Goal: Information Seeking & Learning: Learn about a topic

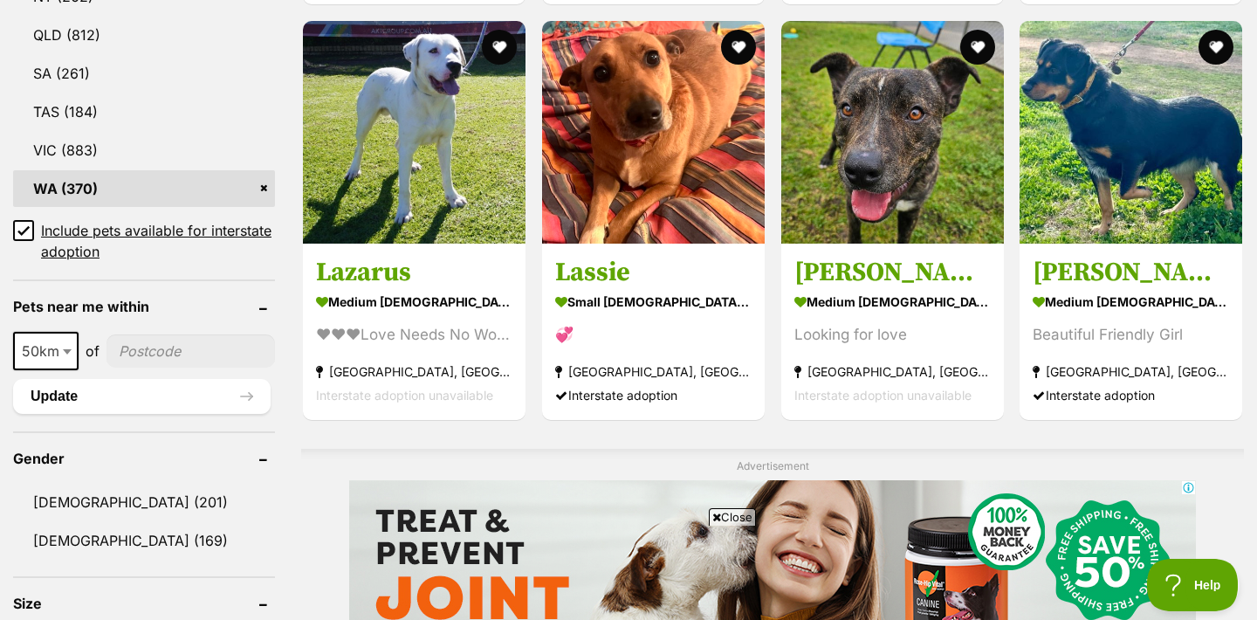
scroll to position [1074, 0]
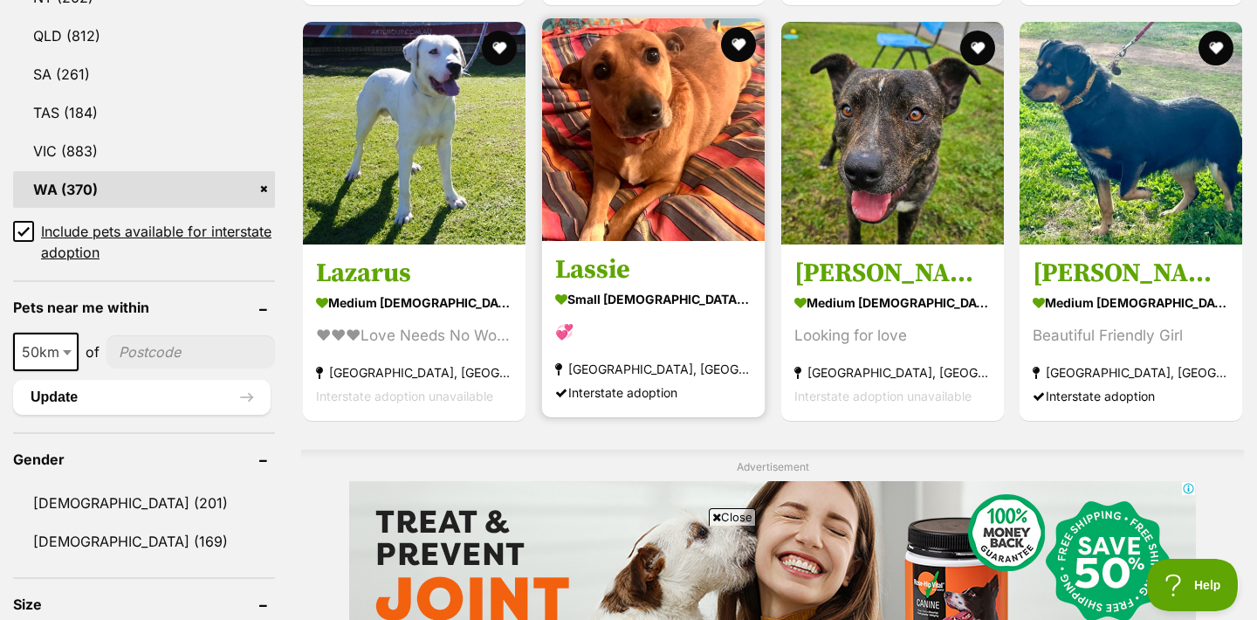
click at [703, 140] on img at bounding box center [653, 129] width 223 height 223
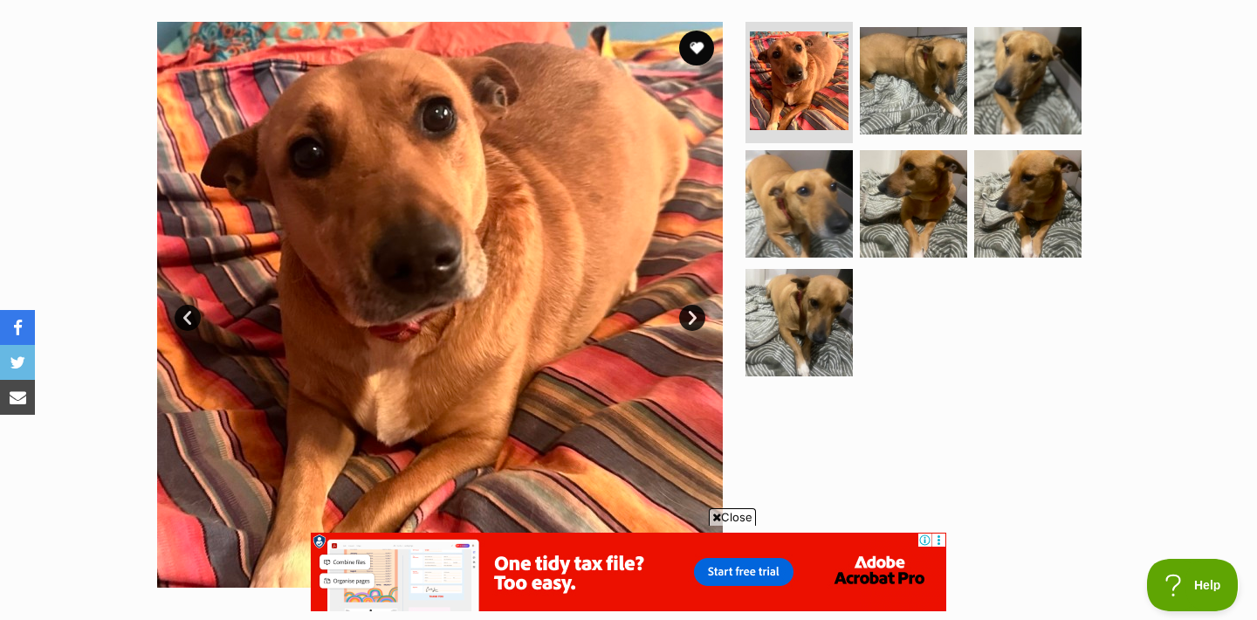
scroll to position [295, 0]
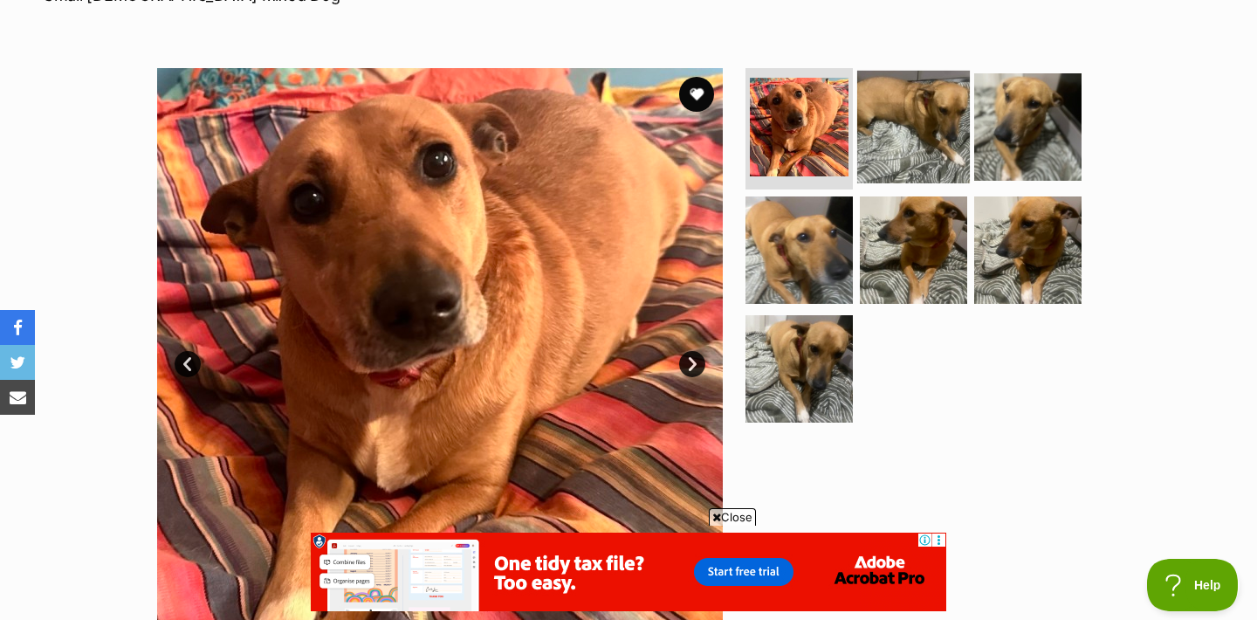
click at [876, 132] on img at bounding box center [913, 126] width 113 height 113
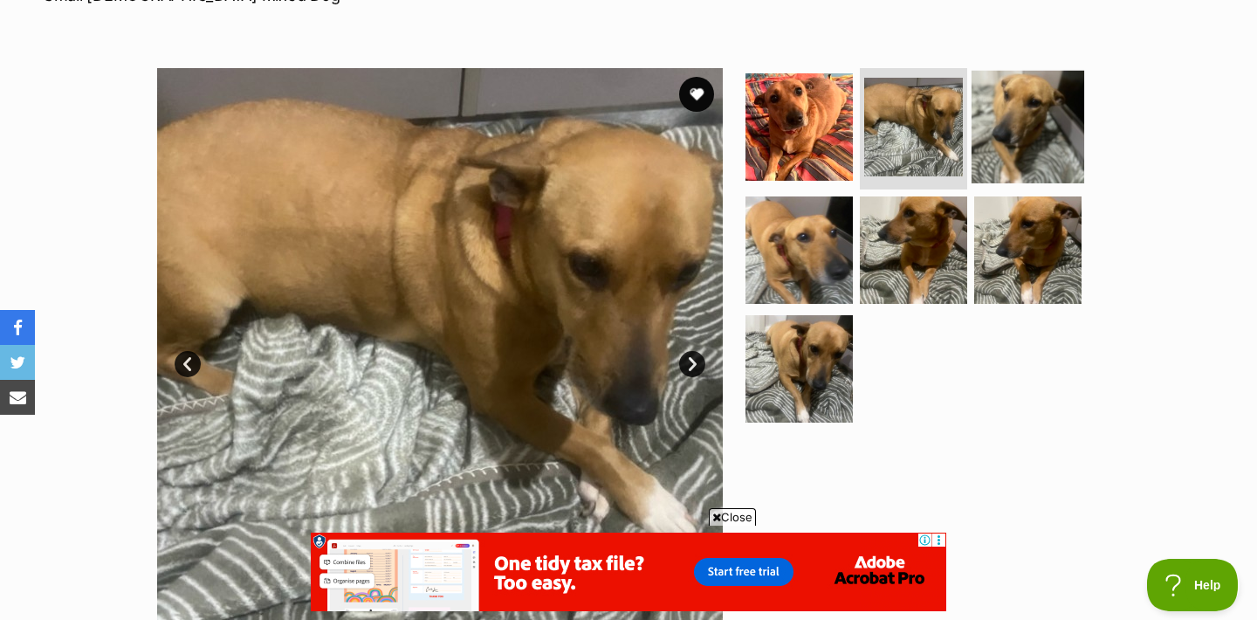
click at [1009, 134] on img at bounding box center [1027, 126] width 113 height 113
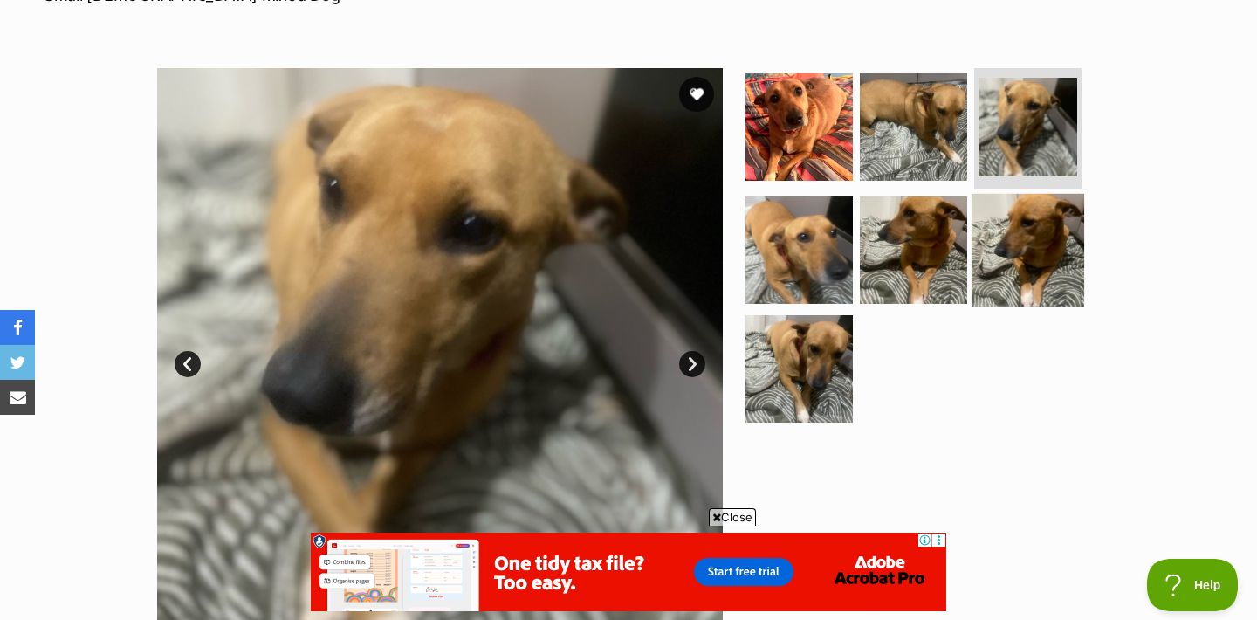
click at [1023, 263] on img at bounding box center [1027, 250] width 113 height 113
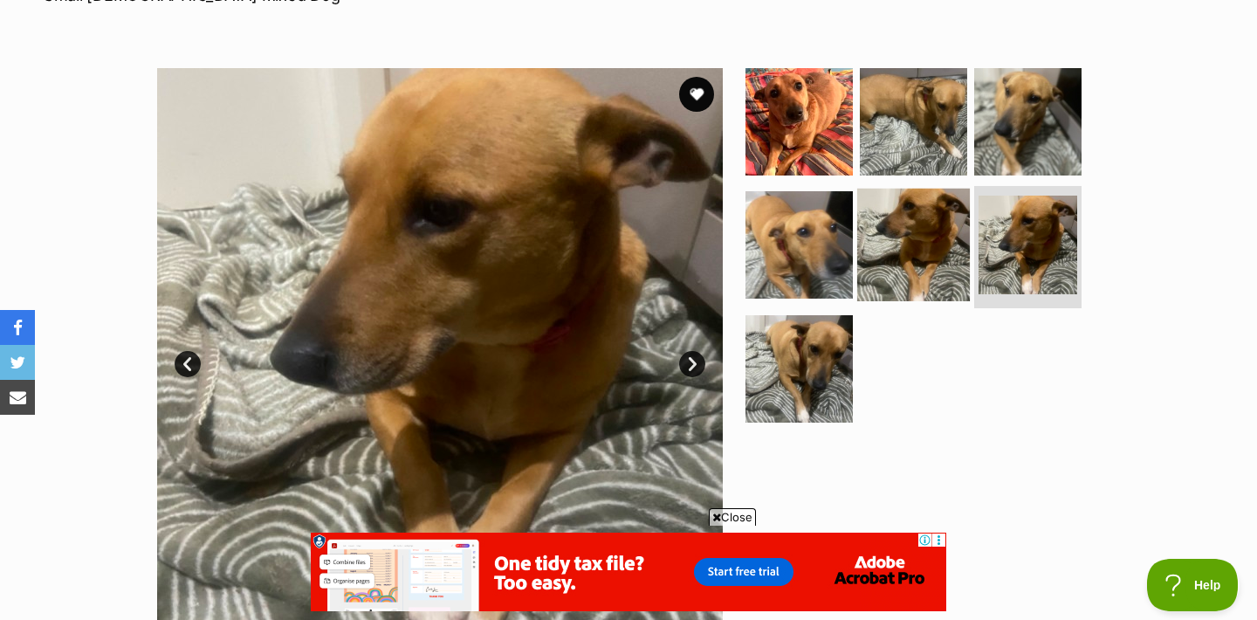
click at [879, 234] on img at bounding box center [913, 245] width 113 height 113
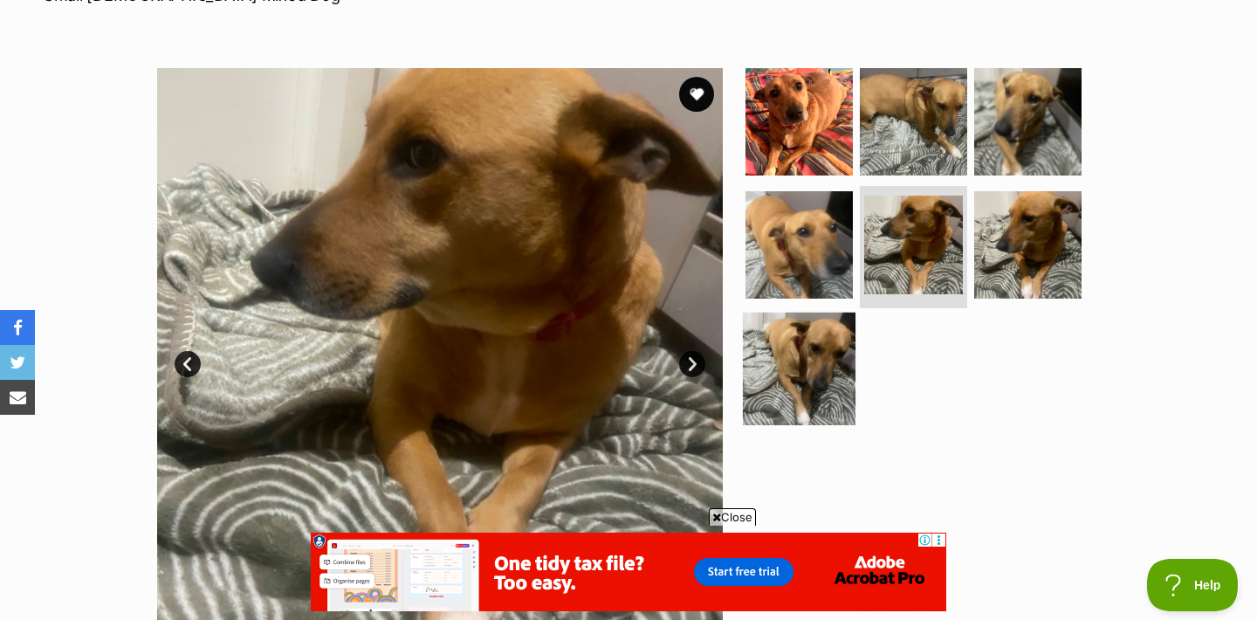
click at [820, 362] on img at bounding box center [799, 368] width 113 height 113
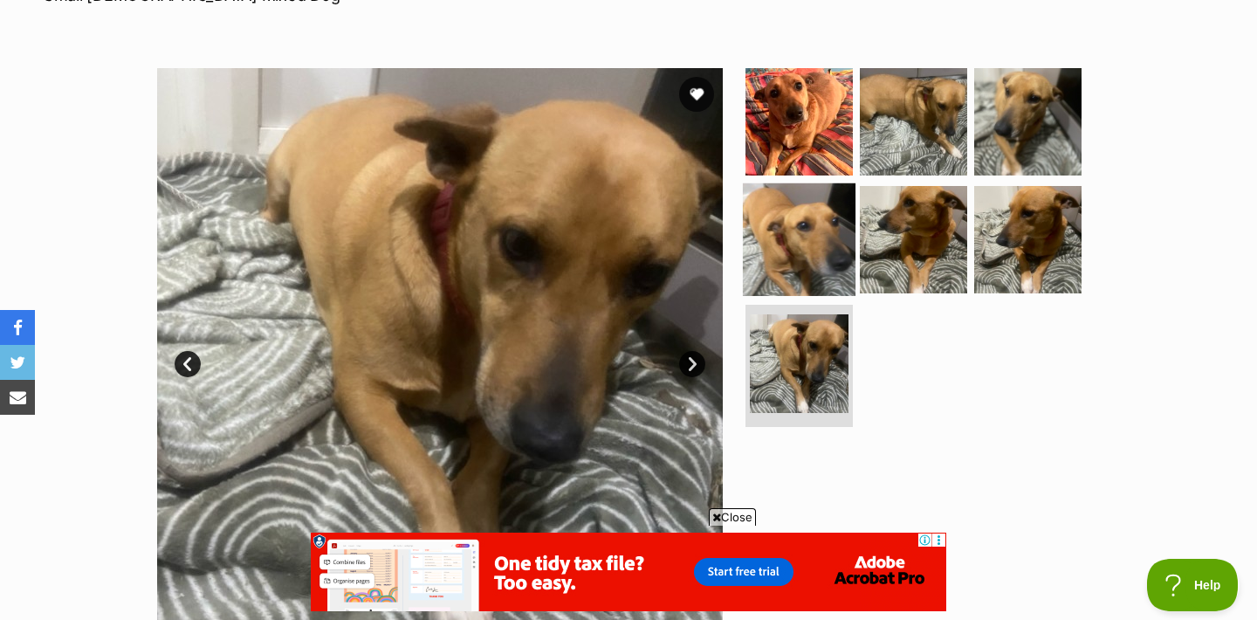
click at [799, 230] on img at bounding box center [799, 239] width 113 height 113
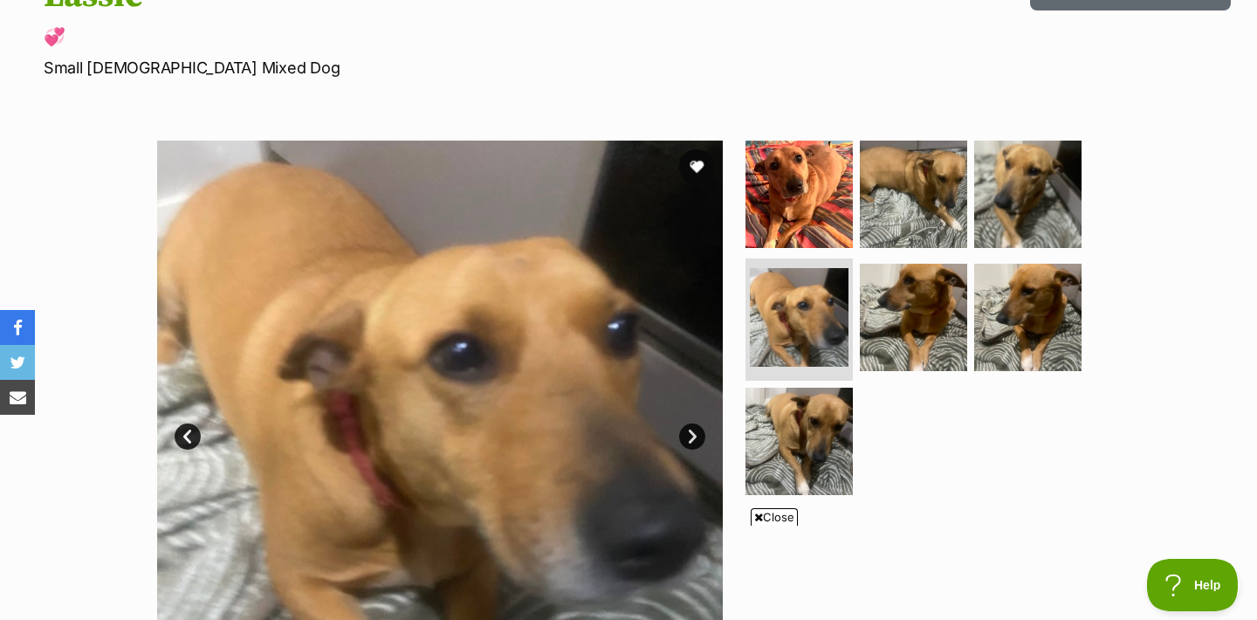
scroll to position [0, 0]
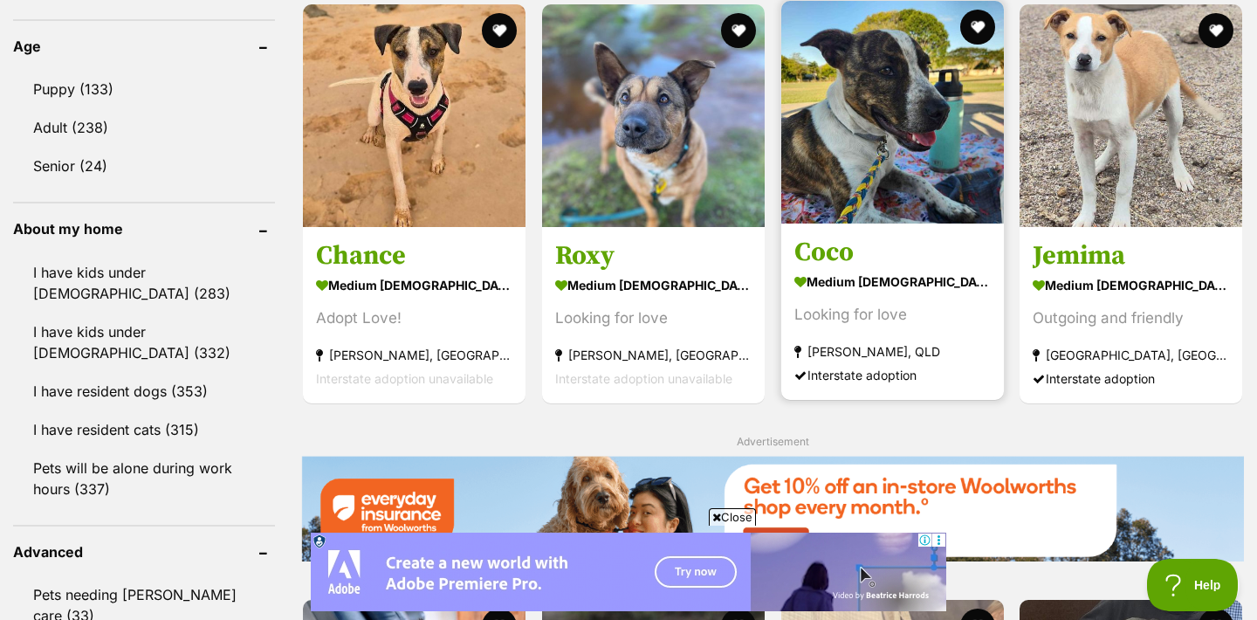
scroll to position [1817, 0]
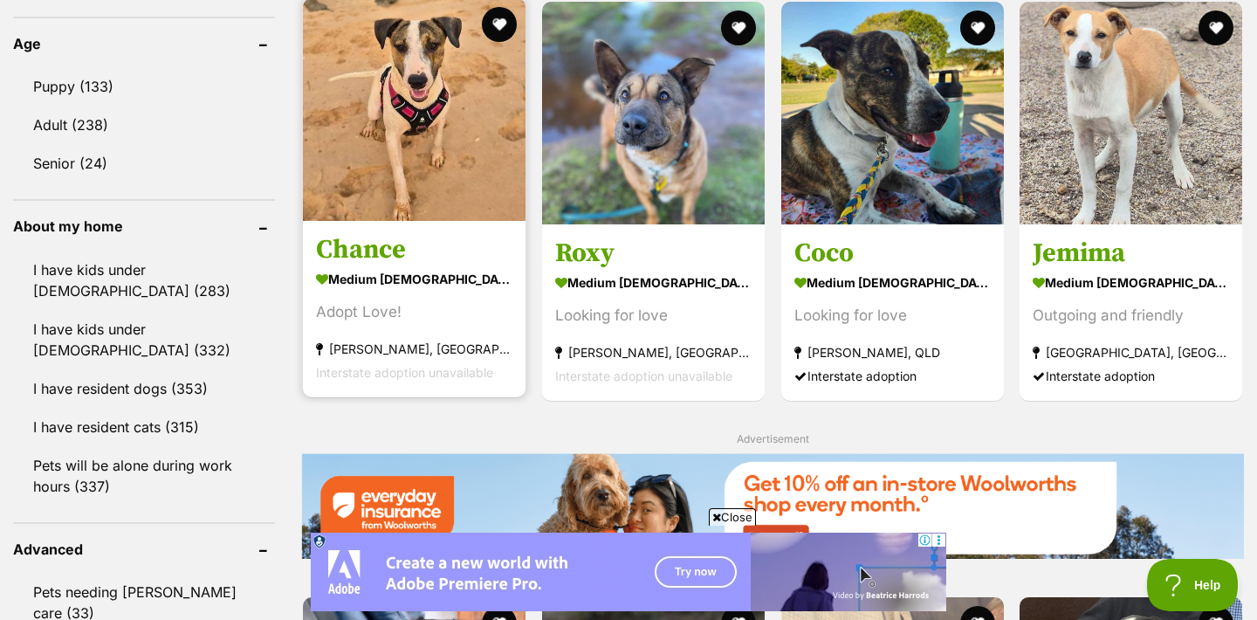
click at [456, 189] on img at bounding box center [414, 109] width 223 height 223
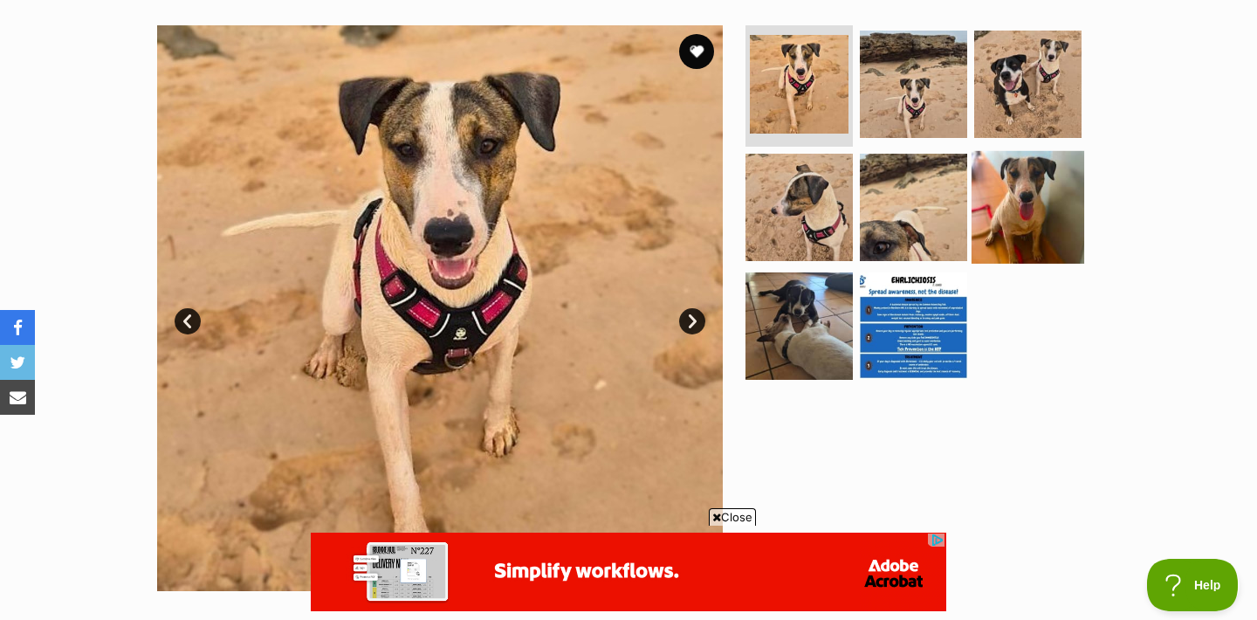
click at [984, 194] on img at bounding box center [1027, 207] width 113 height 113
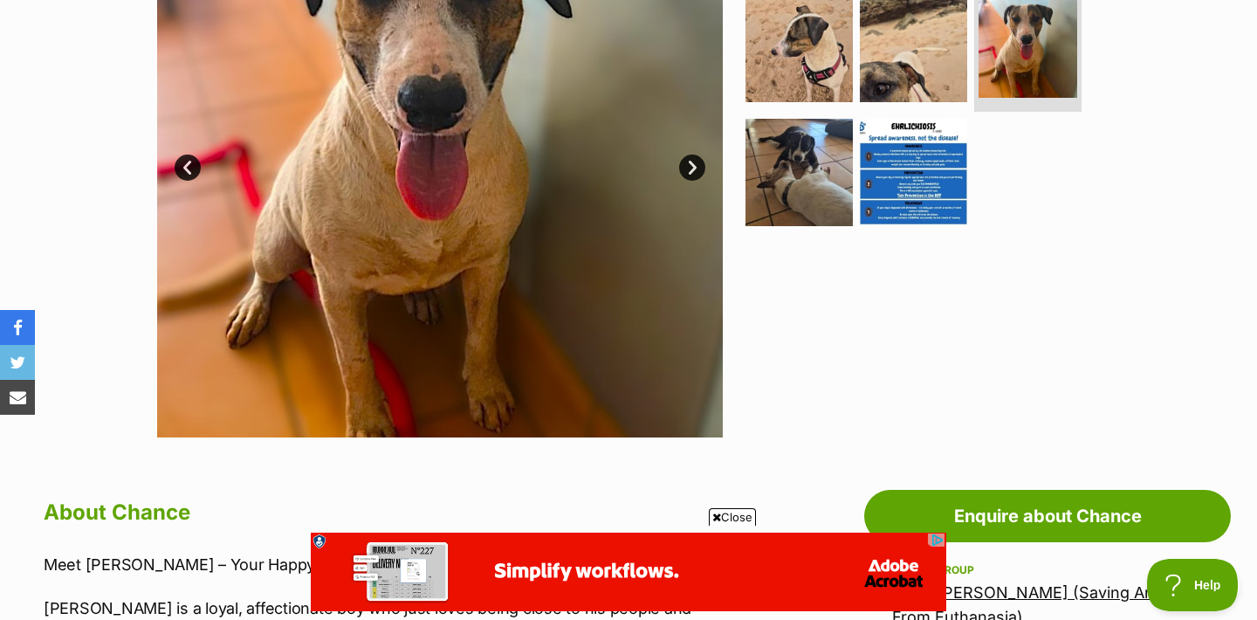
click at [692, 165] on link "Next" at bounding box center [692, 167] width 26 height 26
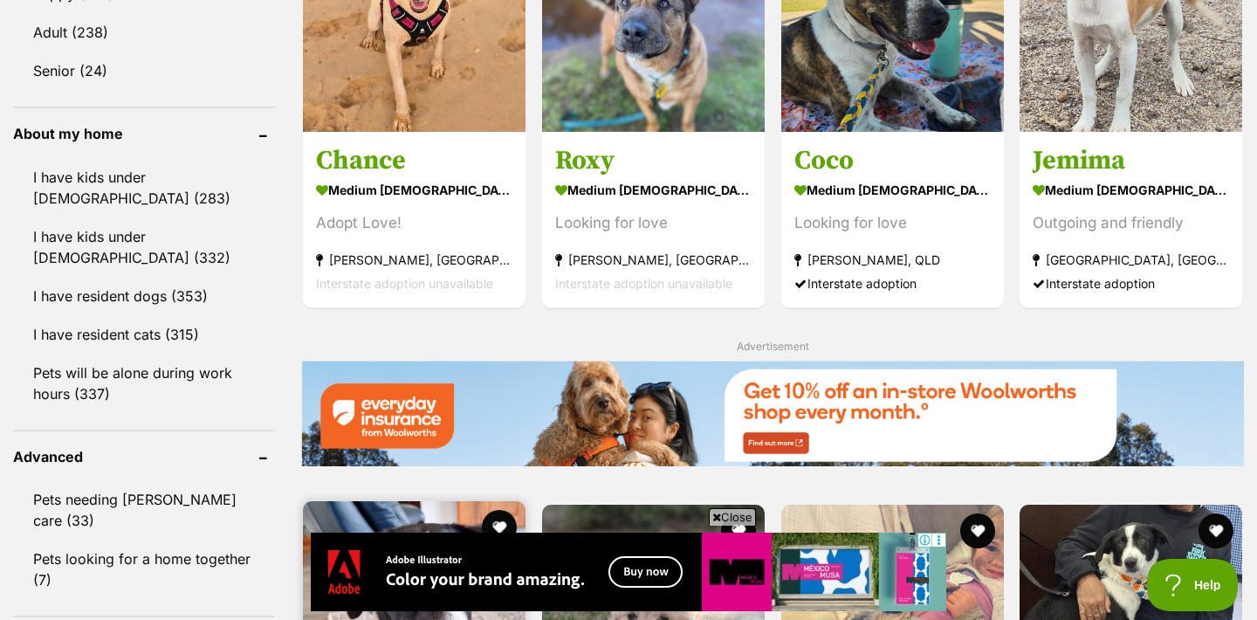
click at [397, 501] on img at bounding box center [414, 612] width 223 height 223
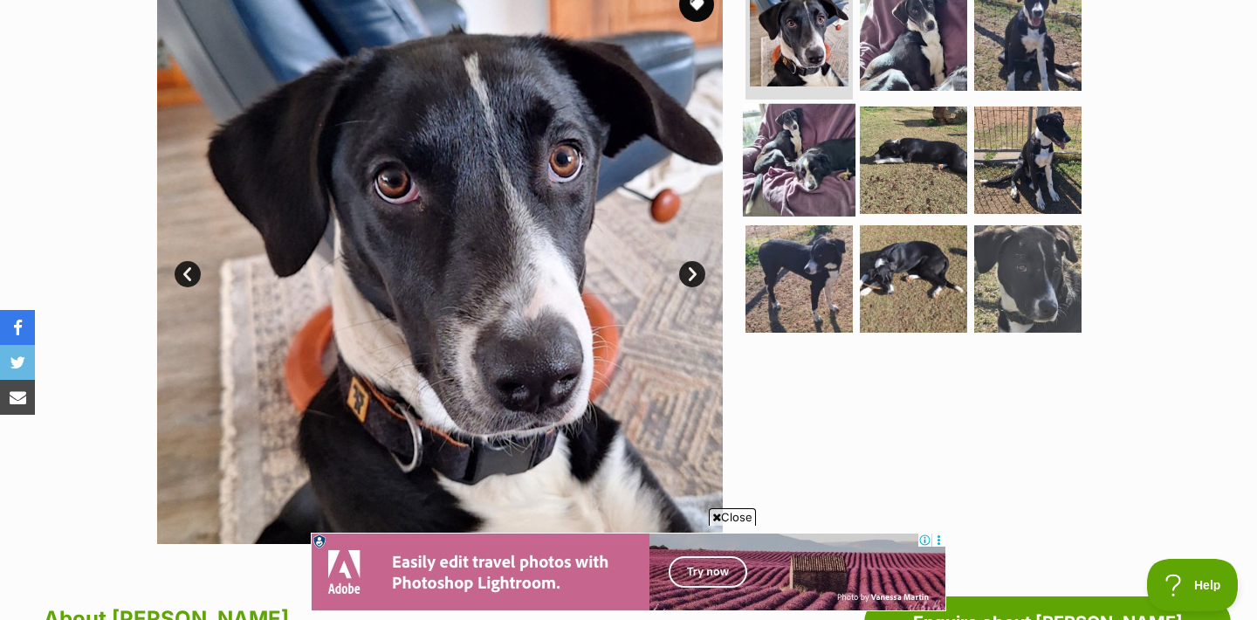
click at [786, 152] on img at bounding box center [799, 160] width 113 height 113
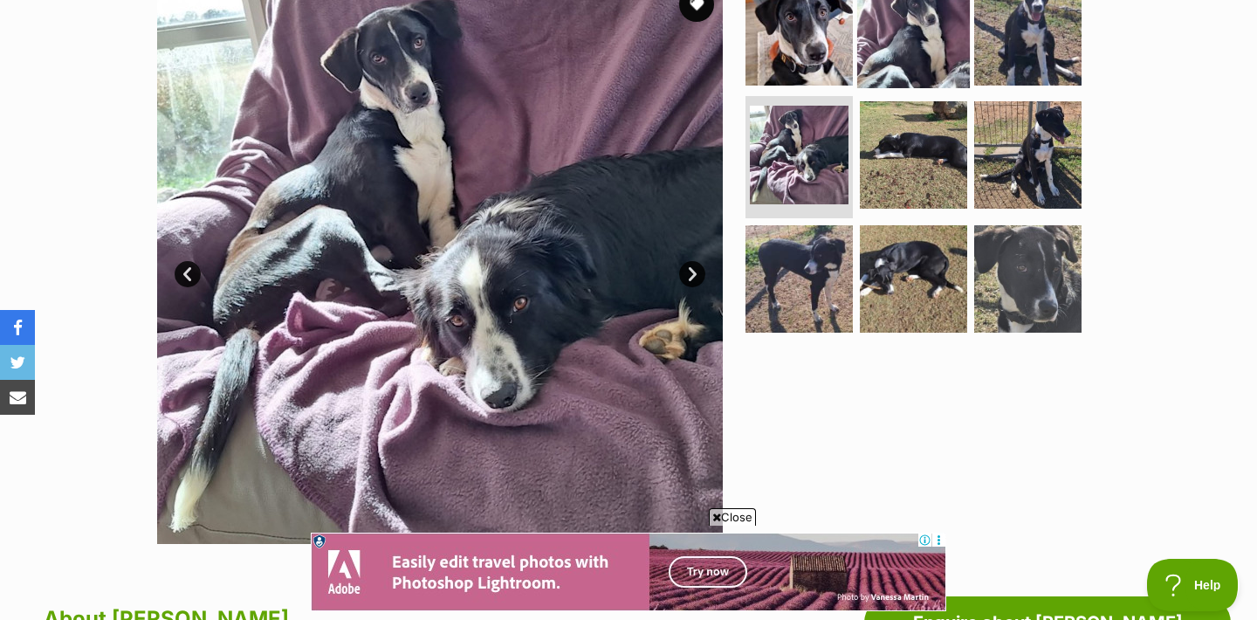
click at [923, 38] on img at bounding box center [913, 31] width 113 height 113
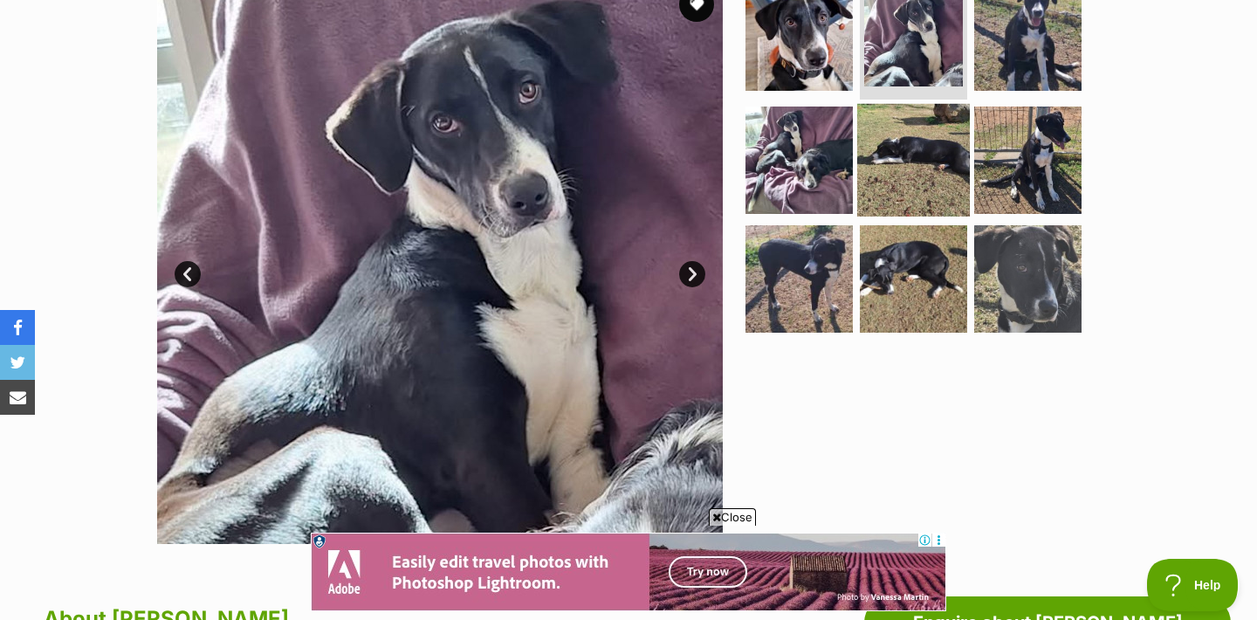
click at [949, 156] on img at bounding box center [913, 160] width 113 height 113
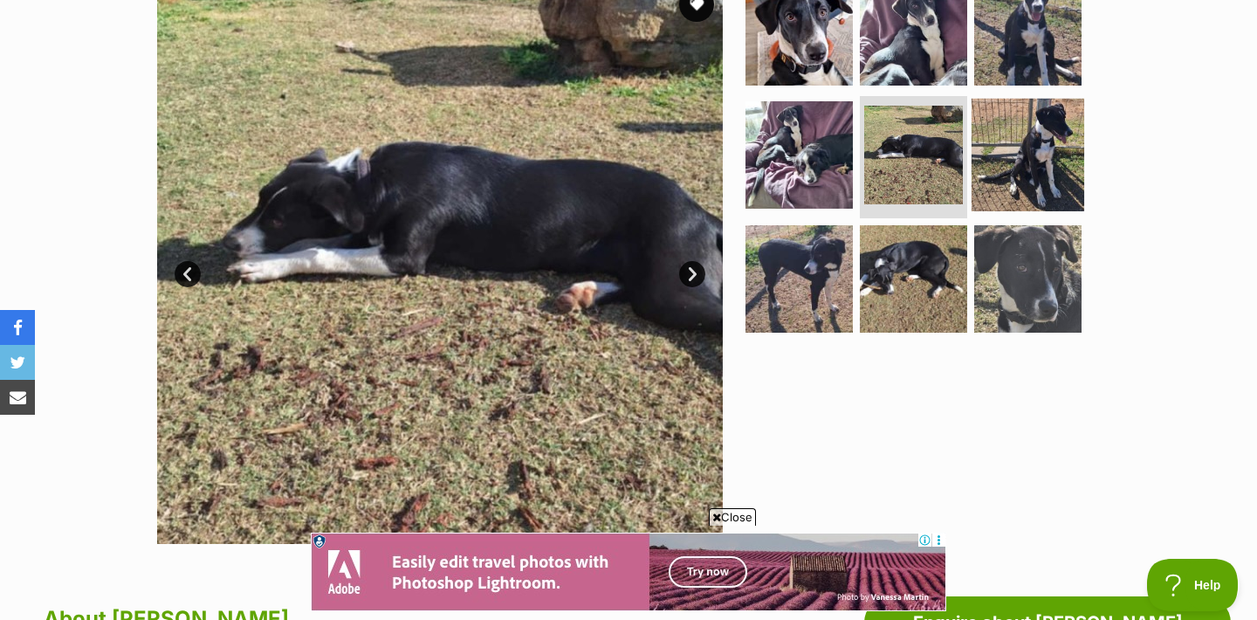
click at [978, 168] on img at bounding box center [1027, 155] width 113 height 113
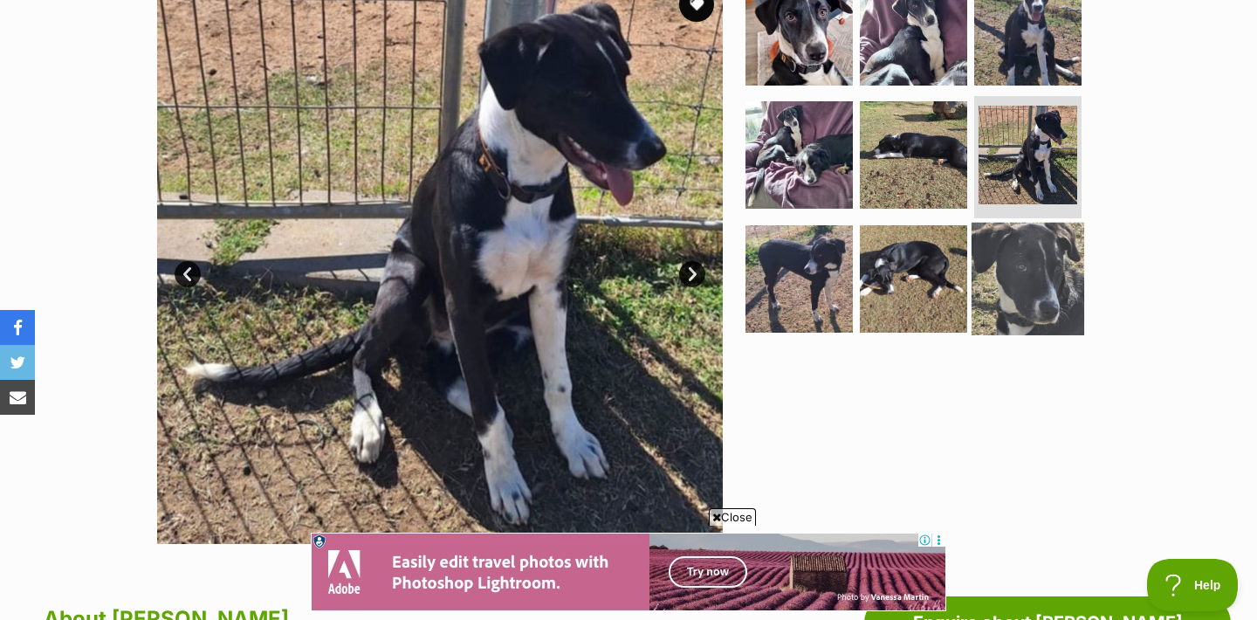
click at [971, 255] on img at bounding box center [1027, 279] width 113 height 113
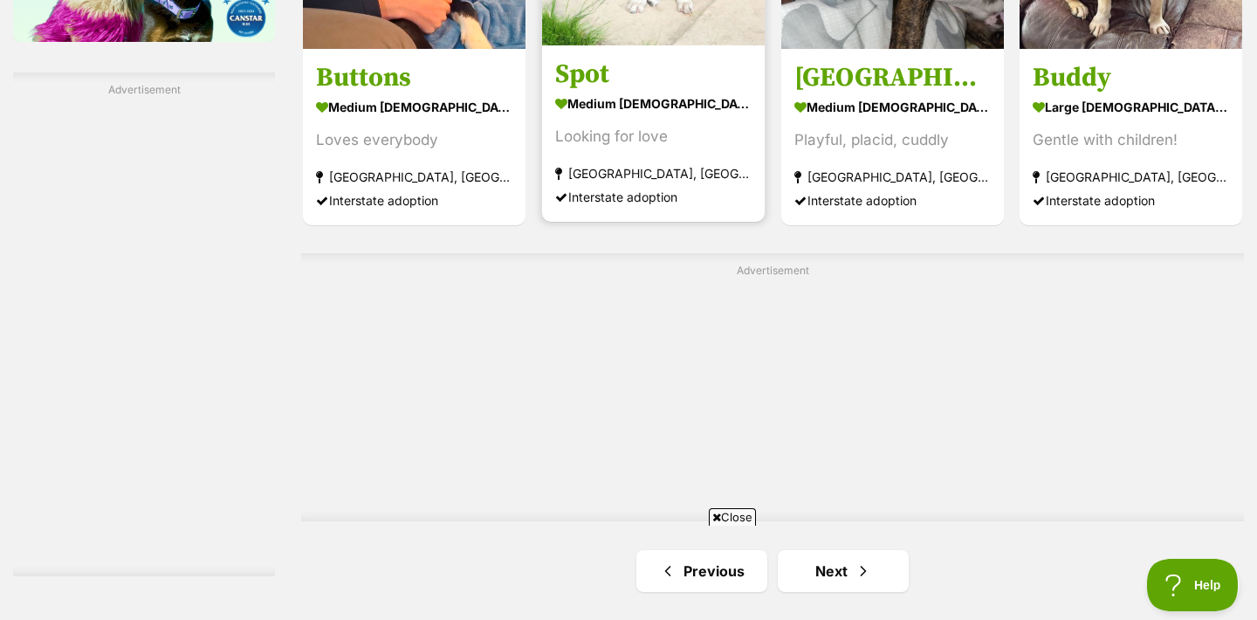
scroll to position [3006, 0]
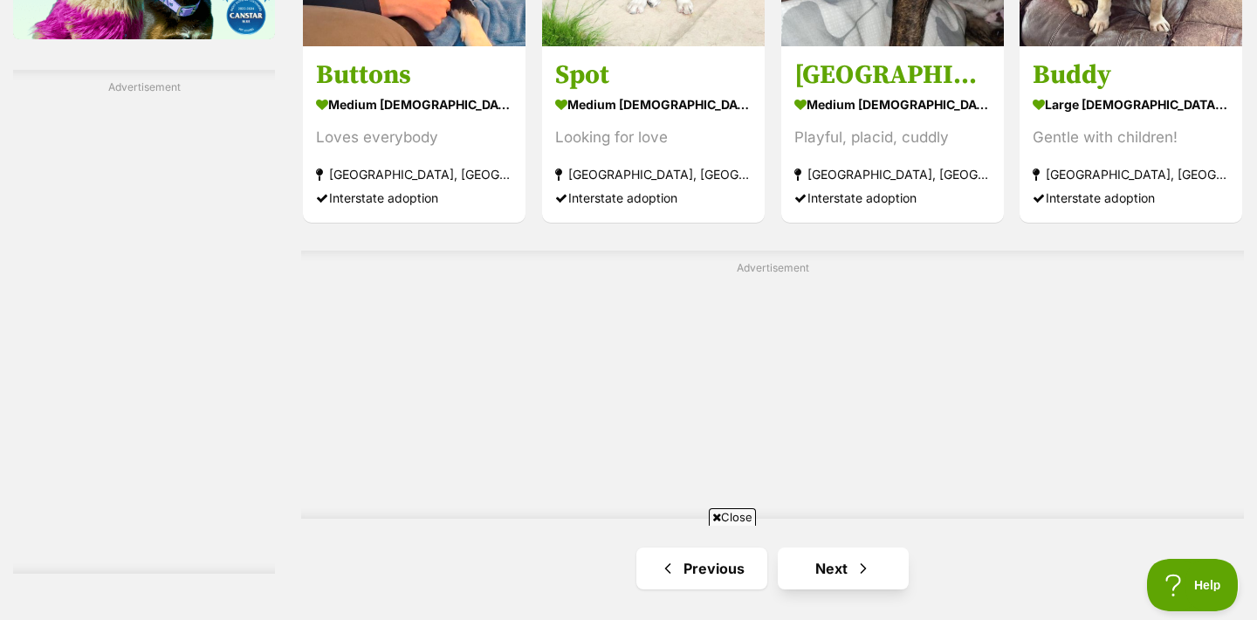
click at [827, 547] on link "Next" at bounding box center [843, 568] width 131 height 42
